Goal: Obtain resource: Obtain resource

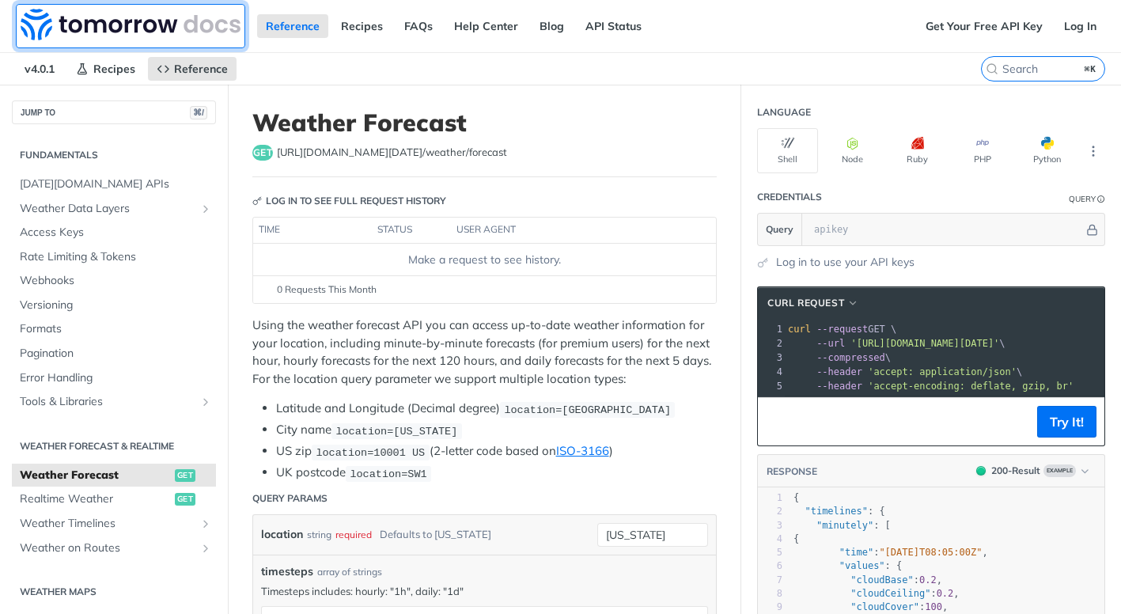
click at [106, 17] on img at bounding box center [131, 25] width 220 height 32
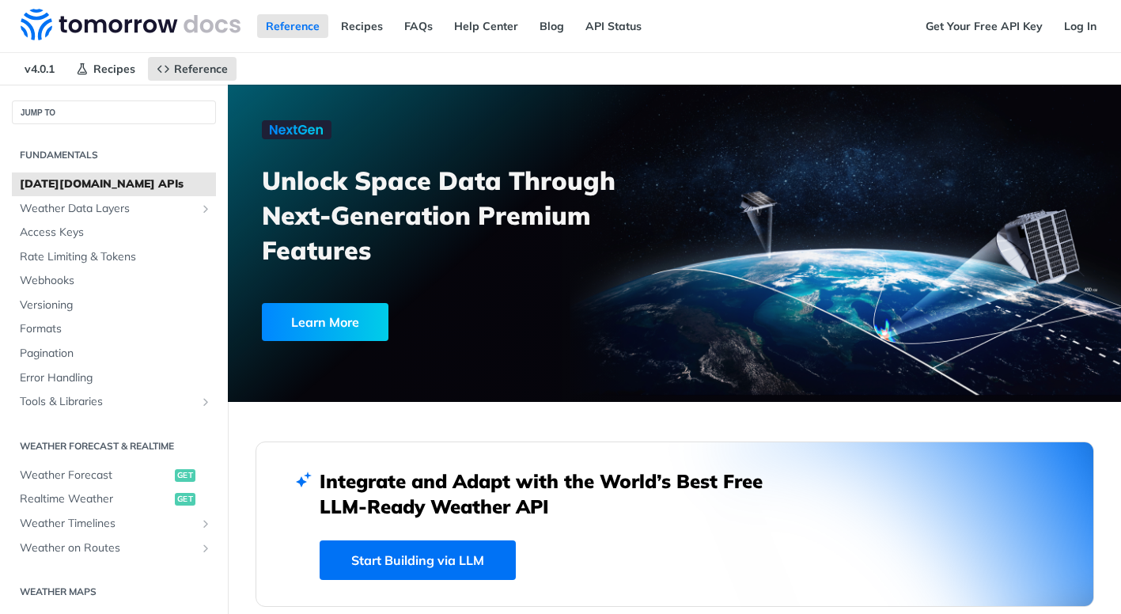
click at [1000, 27] on link "Get Your Free API Key" at bounding box center [984, 26] width 134 height 24
click at [70, 231] on span "Access Keys" at bounding box center [116, 233] width 192 height 16
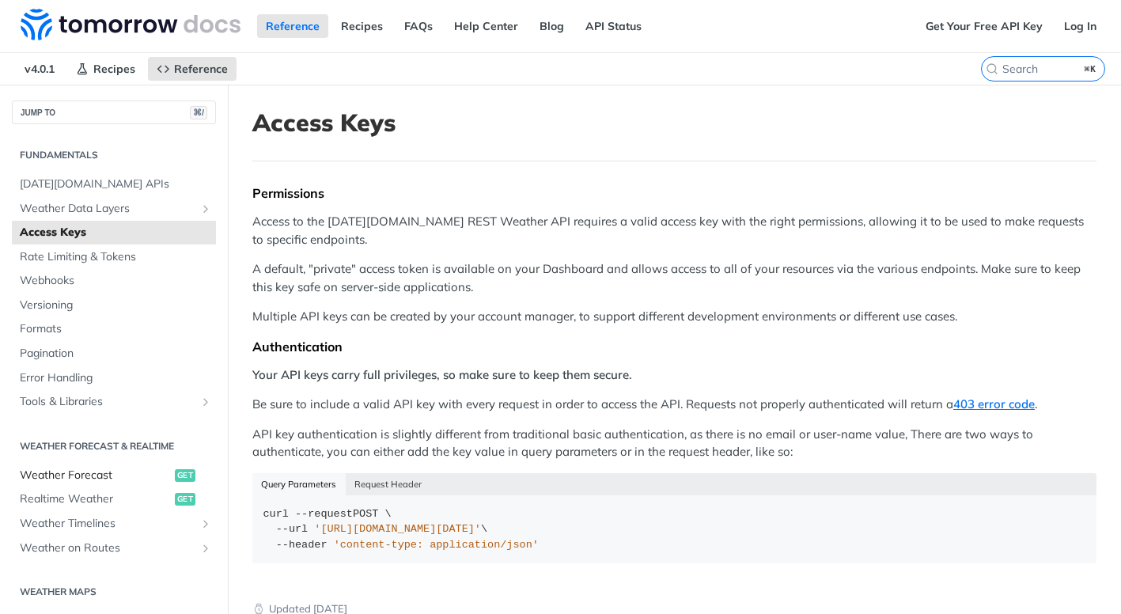
click at [104, 475] on span "Weather Forecast" at bounding box center [95, 475] width 151 height 16
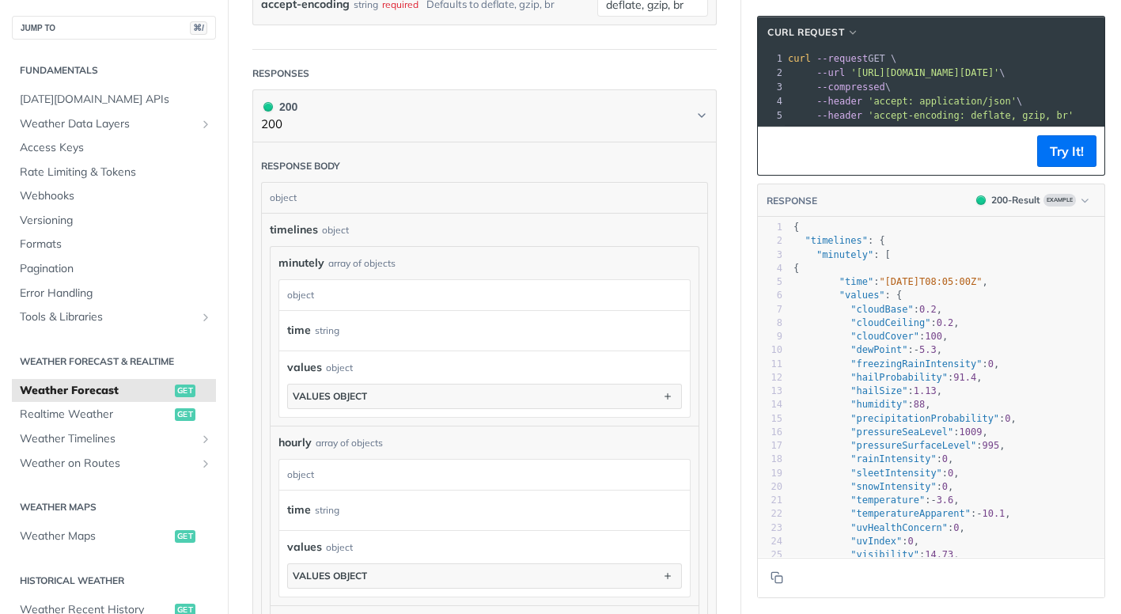
scroll to position [764, 0]
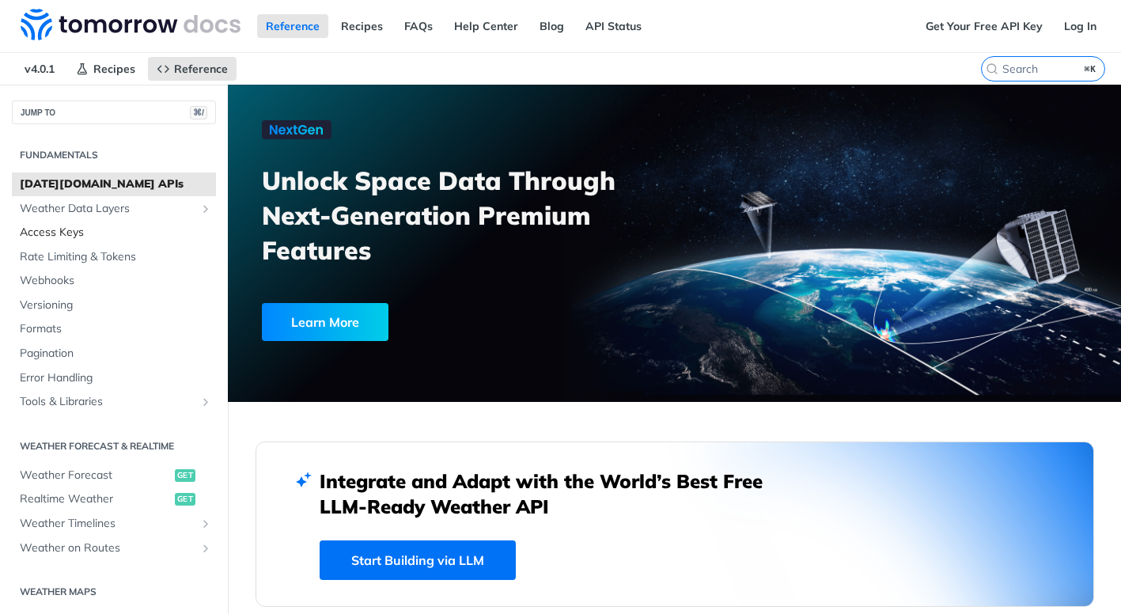
click at [93, 238] on span "Access Keys" at bounding box center [116, 233] width 192 height 16
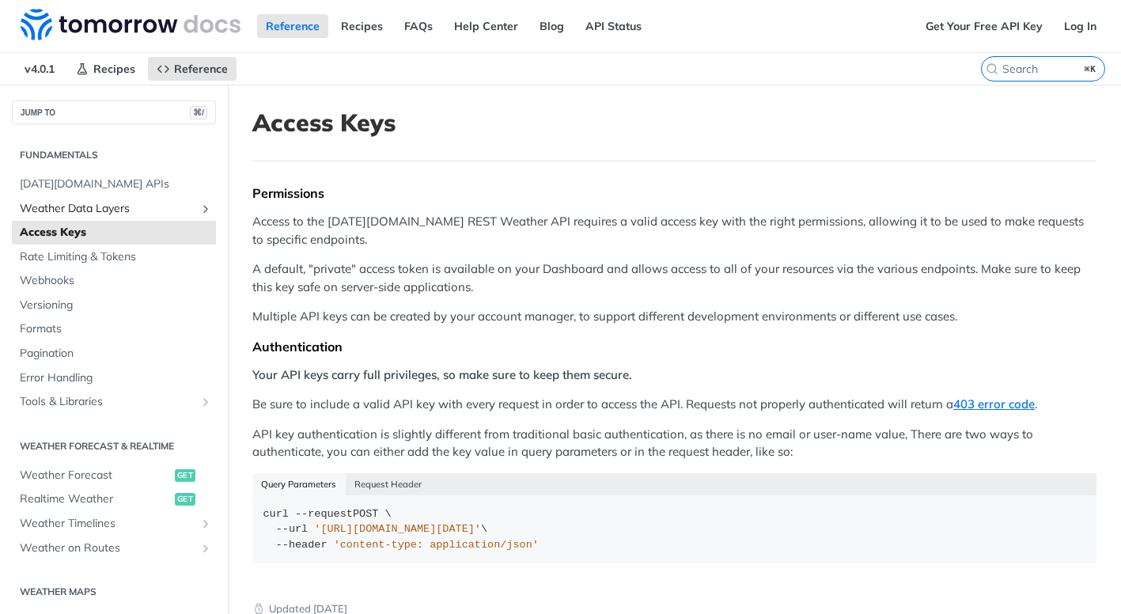
click at [107, 210] on span "Weather Data Layers" at bounding box center [108, 209] width 176 height 16
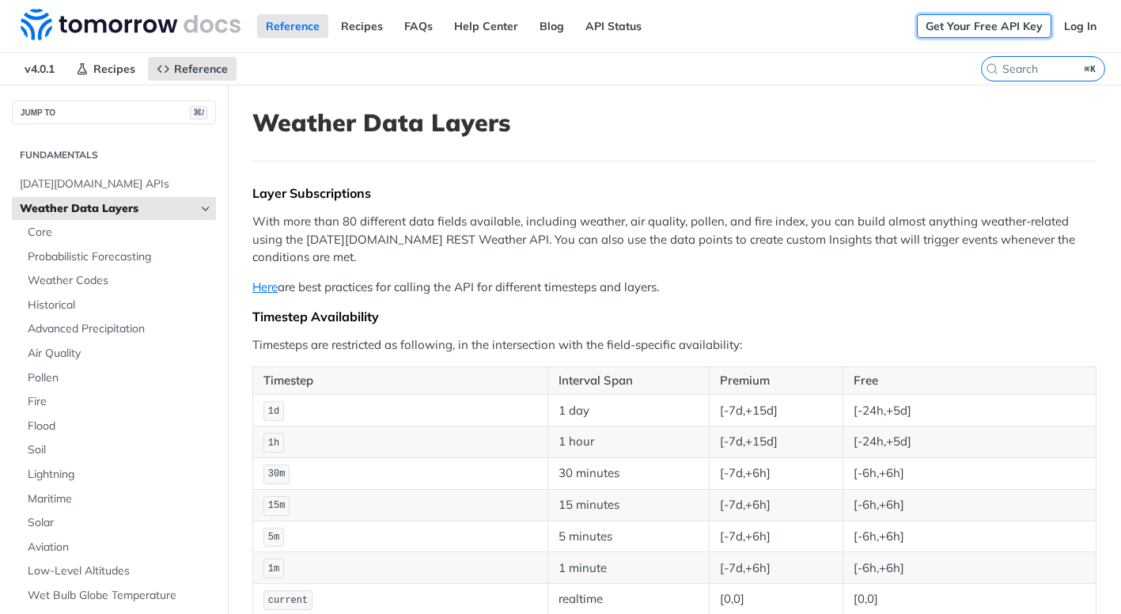
click at [980, 25] on link "Get Your Free API Key" at bounding box center [984, 26] width 134 height 24
